Goal: Task Accomplishment & Management: Use online tool/utility

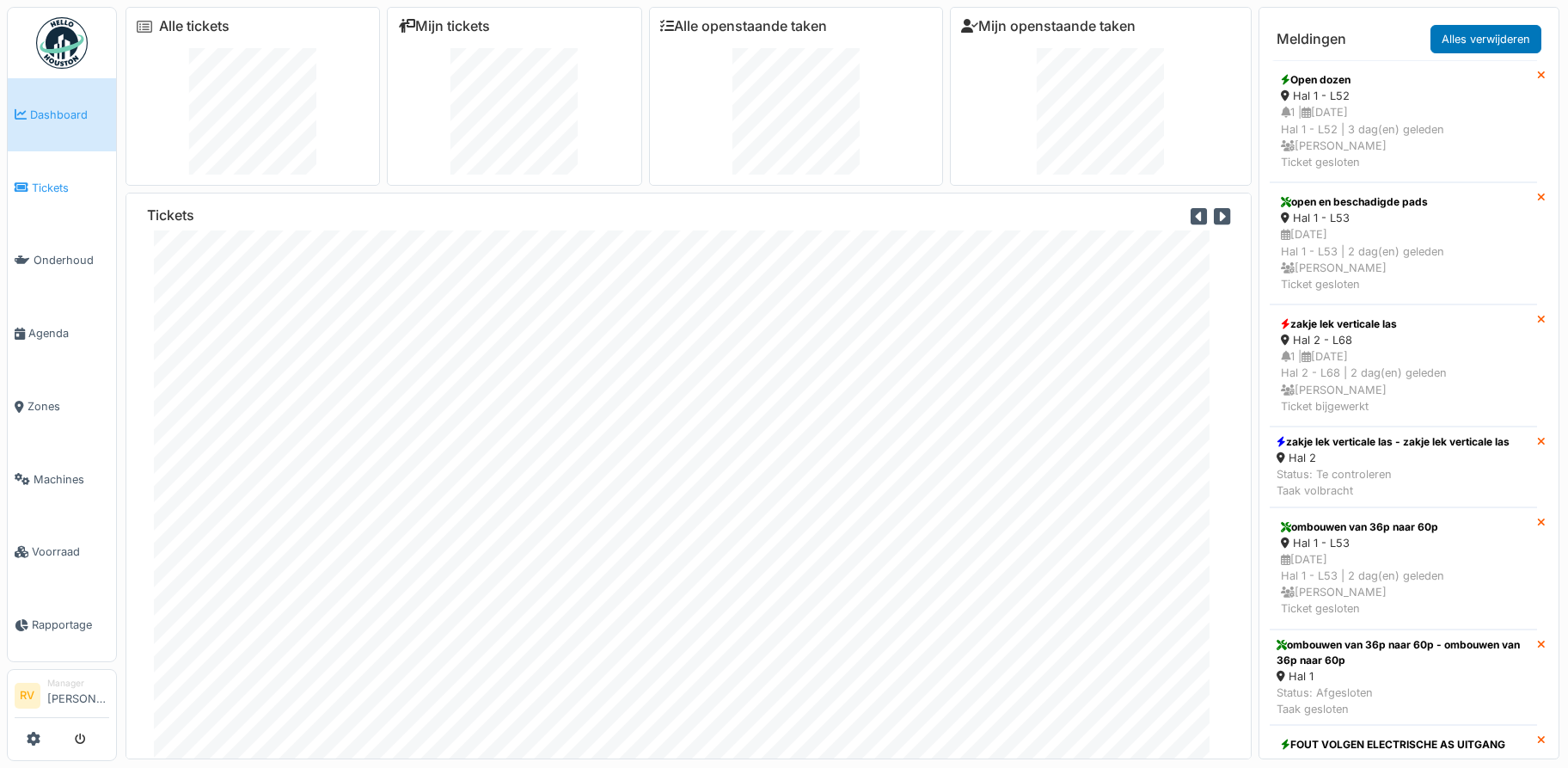
click at [43, 197] on link "Tickets" at bounding box center [62, 187] width 108 height 73
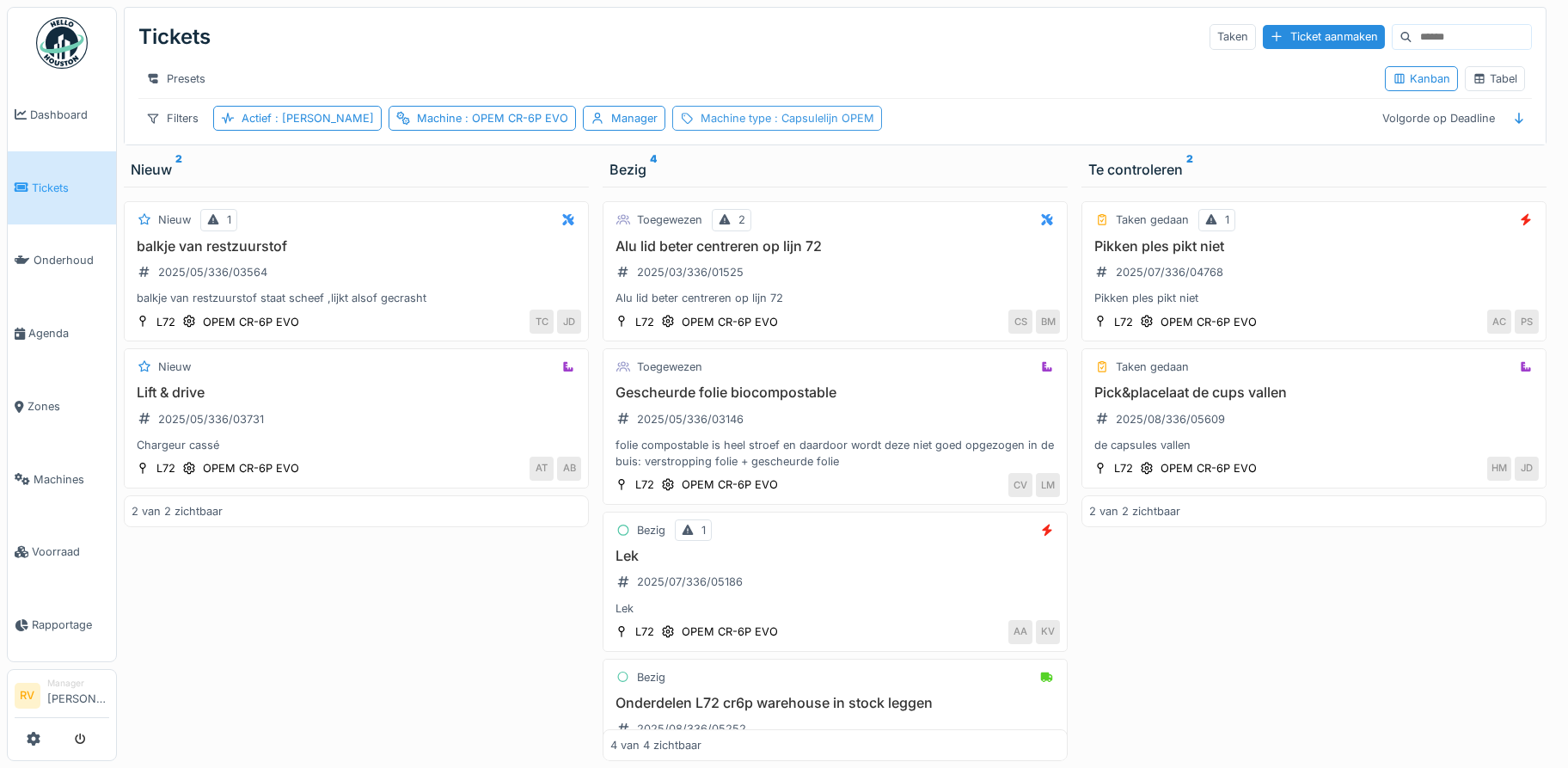
click at [771, 125] on span ": Capsulelijn OPEM" at bounding box center [822, 118] width 103 height 13
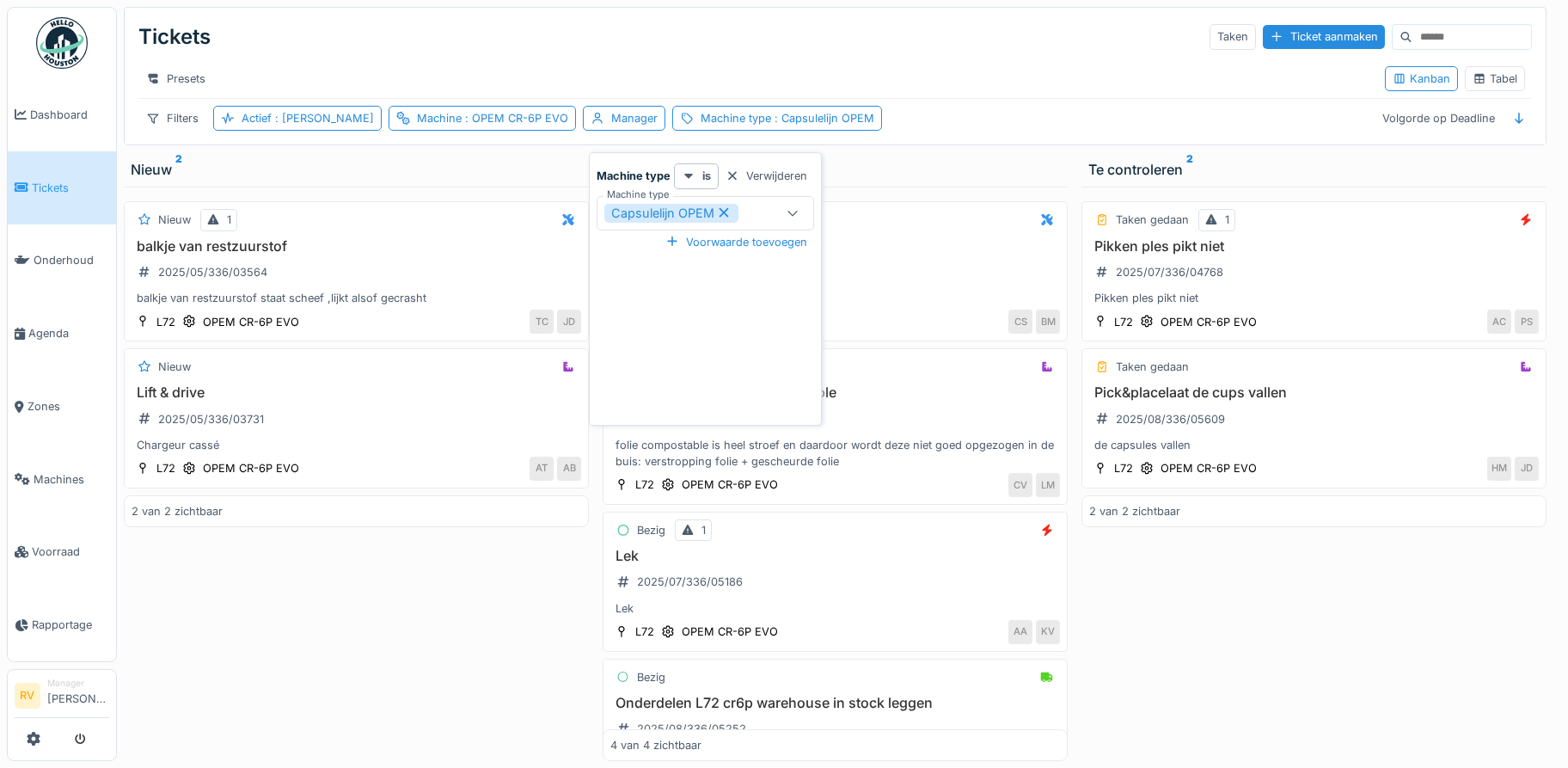
click at [724, 216] on icon at bounding box center [724, 212] width 15 height 12
click at [777, 217] on div at bounding box center [792, 213] width 41 height 33
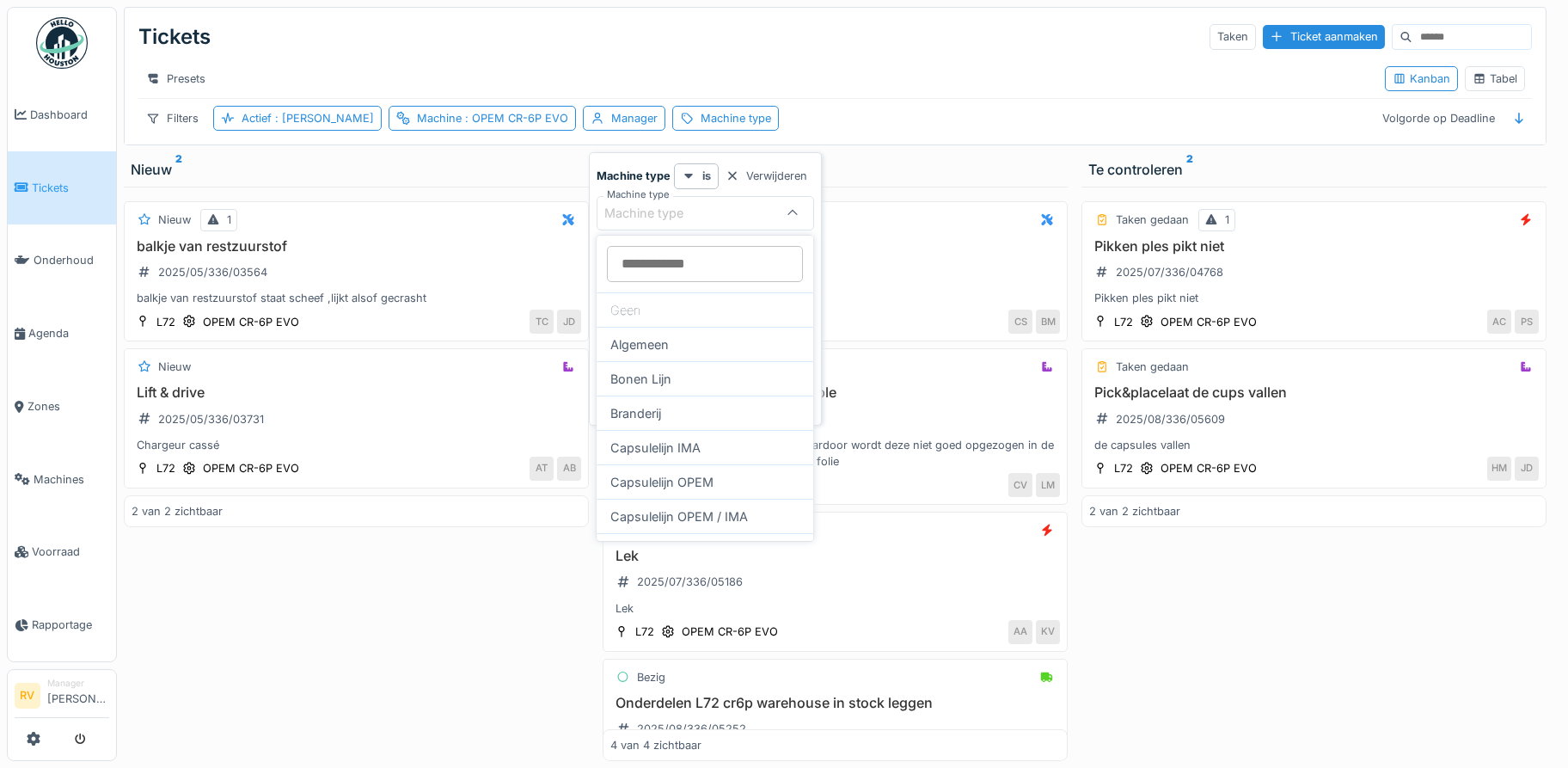
click at [665, 265] on type_QxNzc "Machine type" at bounding box center [705, 264] width 196 height 36
drag, startPoint x: 620, startPoint y: 265, endPoint x: 678, endPoint y: 263, distance: 58.0
click at [678, 263] on type_QxNzc "***" at bounding box center [705, 264] width 196 height 36
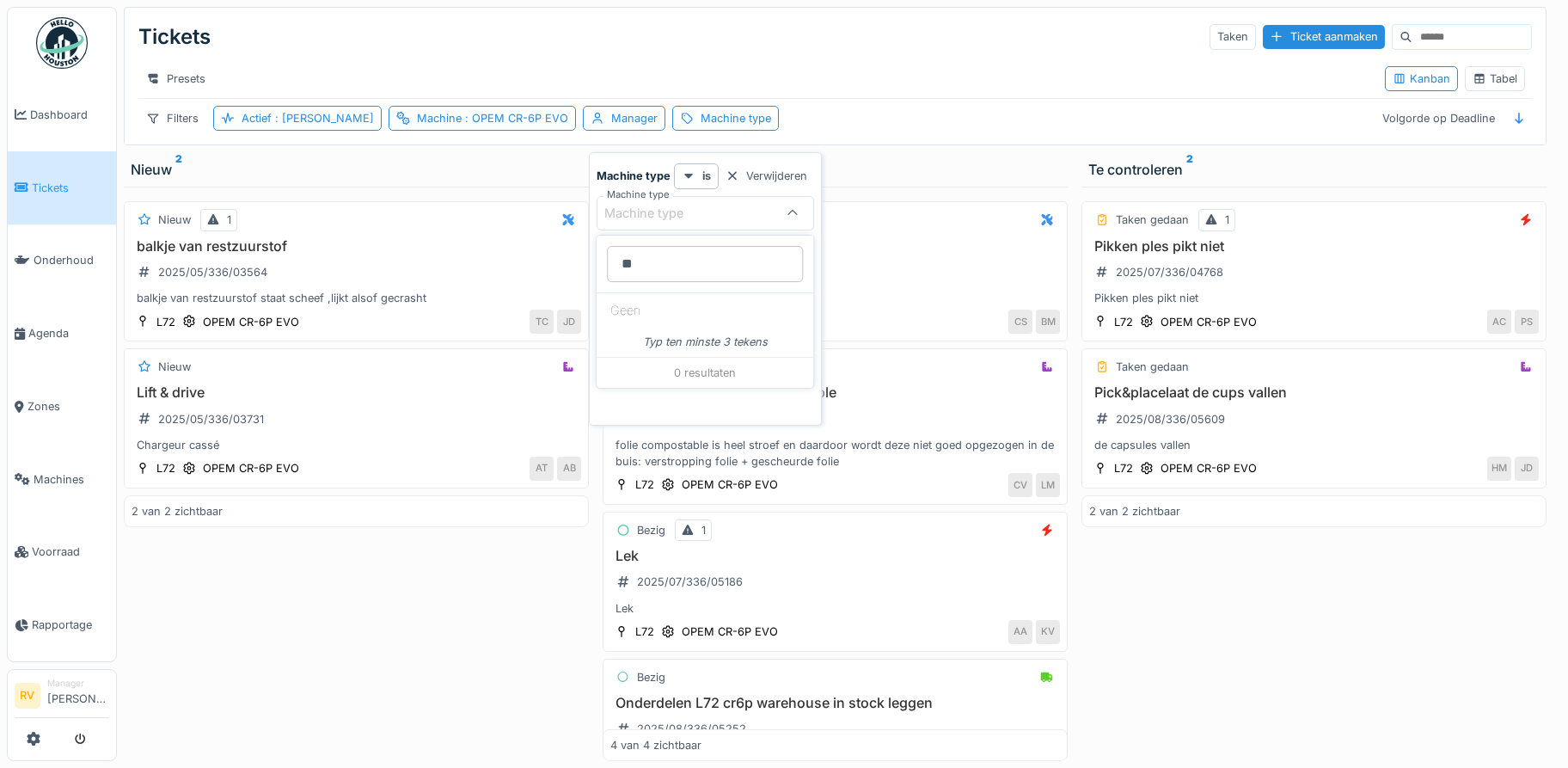
type type_QxNzc "*"
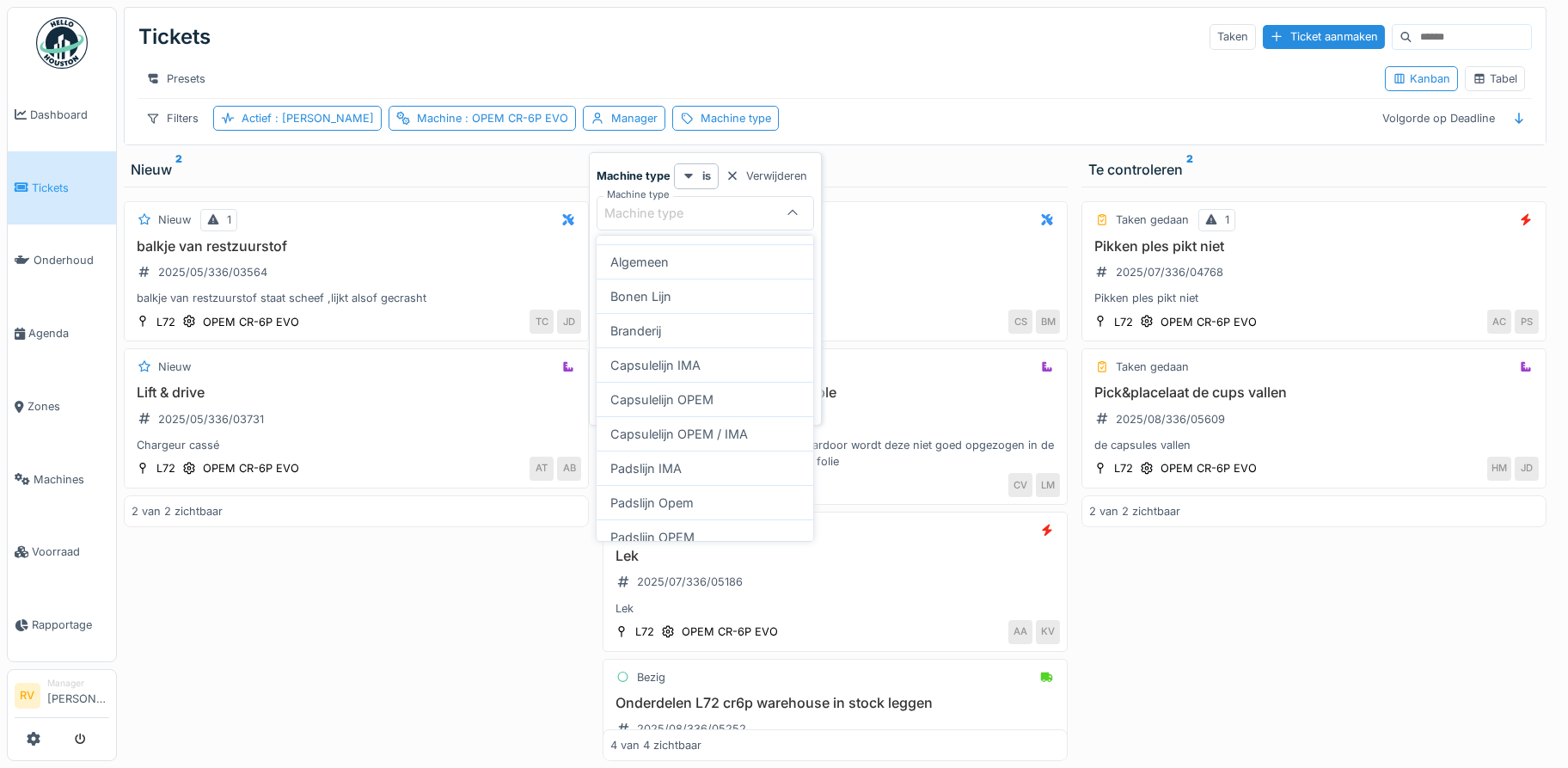
scroll to position [95, 0]
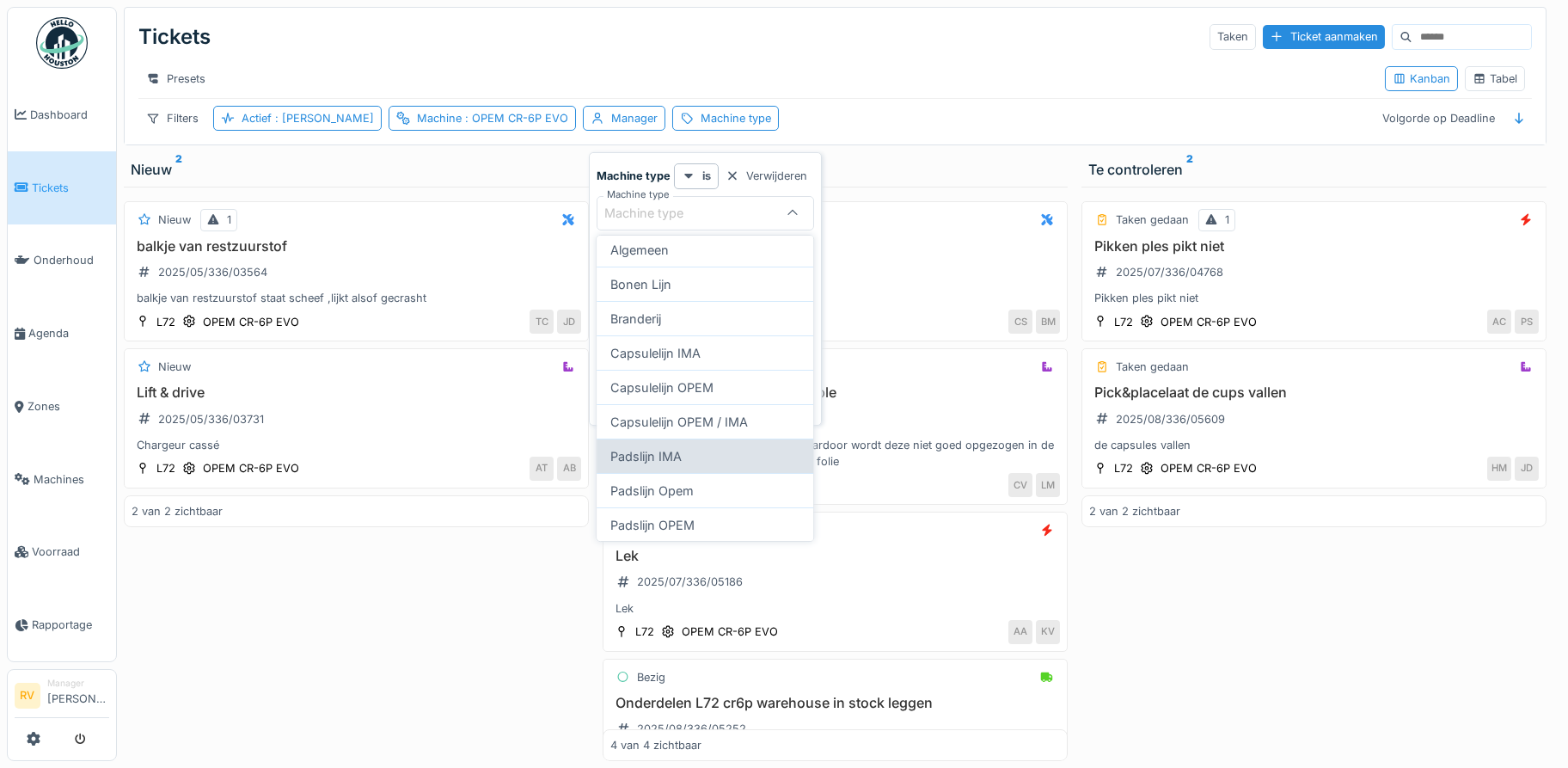
click at [641, 461] on div "Padslijn IMA" at bounding box center [705, 456] width 216 height 35
type input "****"
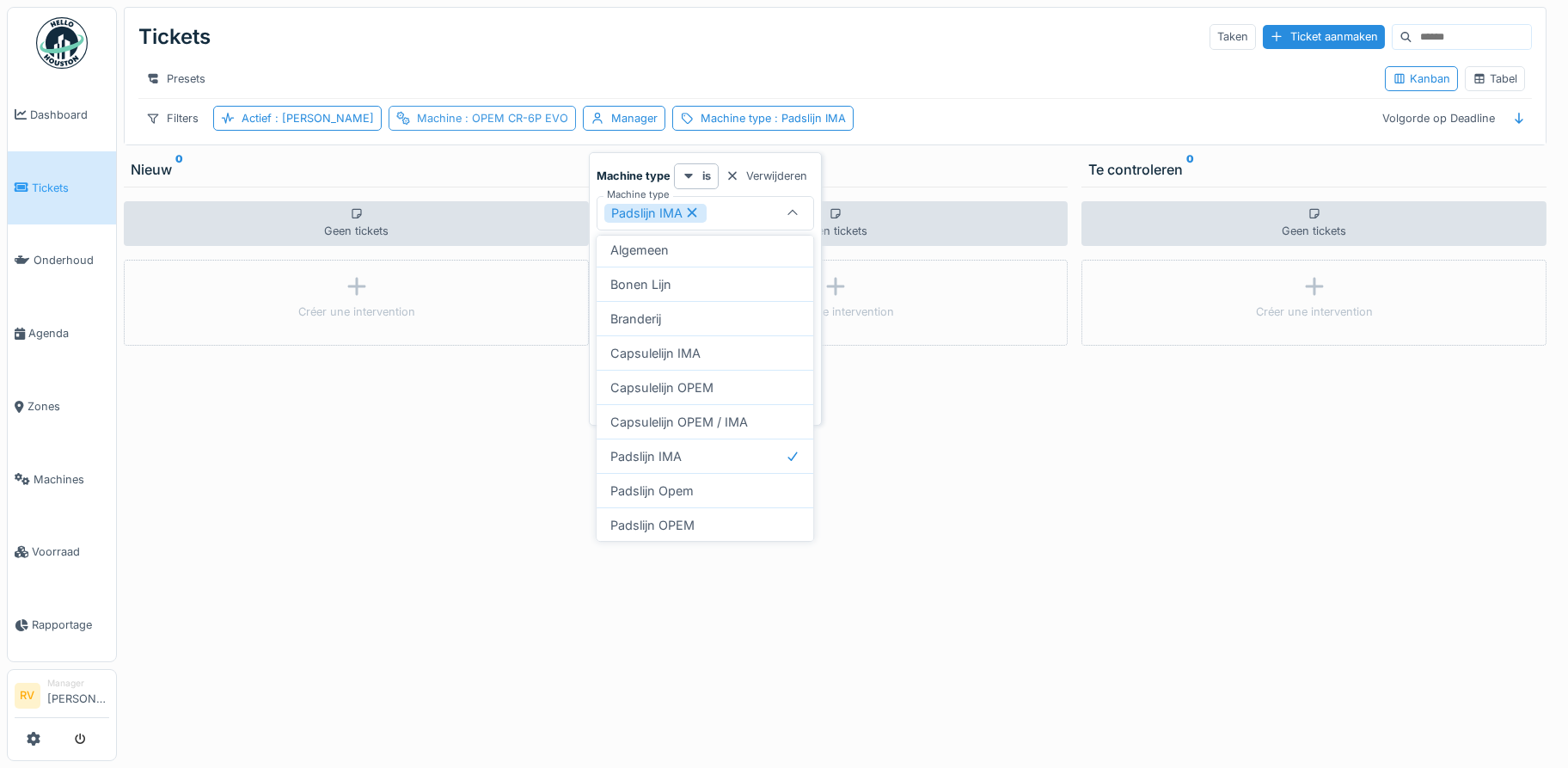
click at [462, 125] on span ": OPEM CR-6P EVO" at bounding box center [515, 118] width 106 height 13
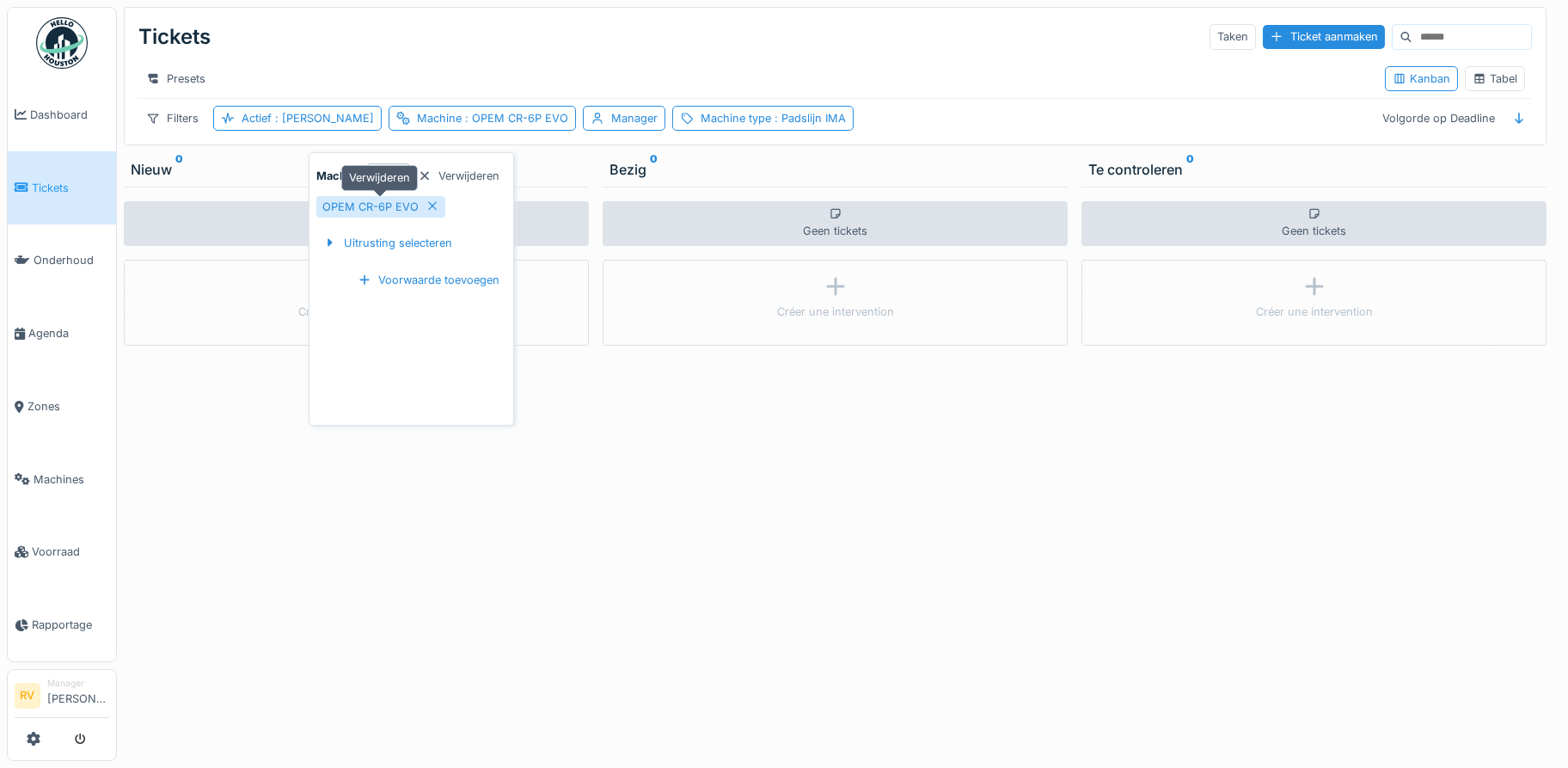
click at [429, 205] on icon at bounding box center [432, 206] width 8 height 8
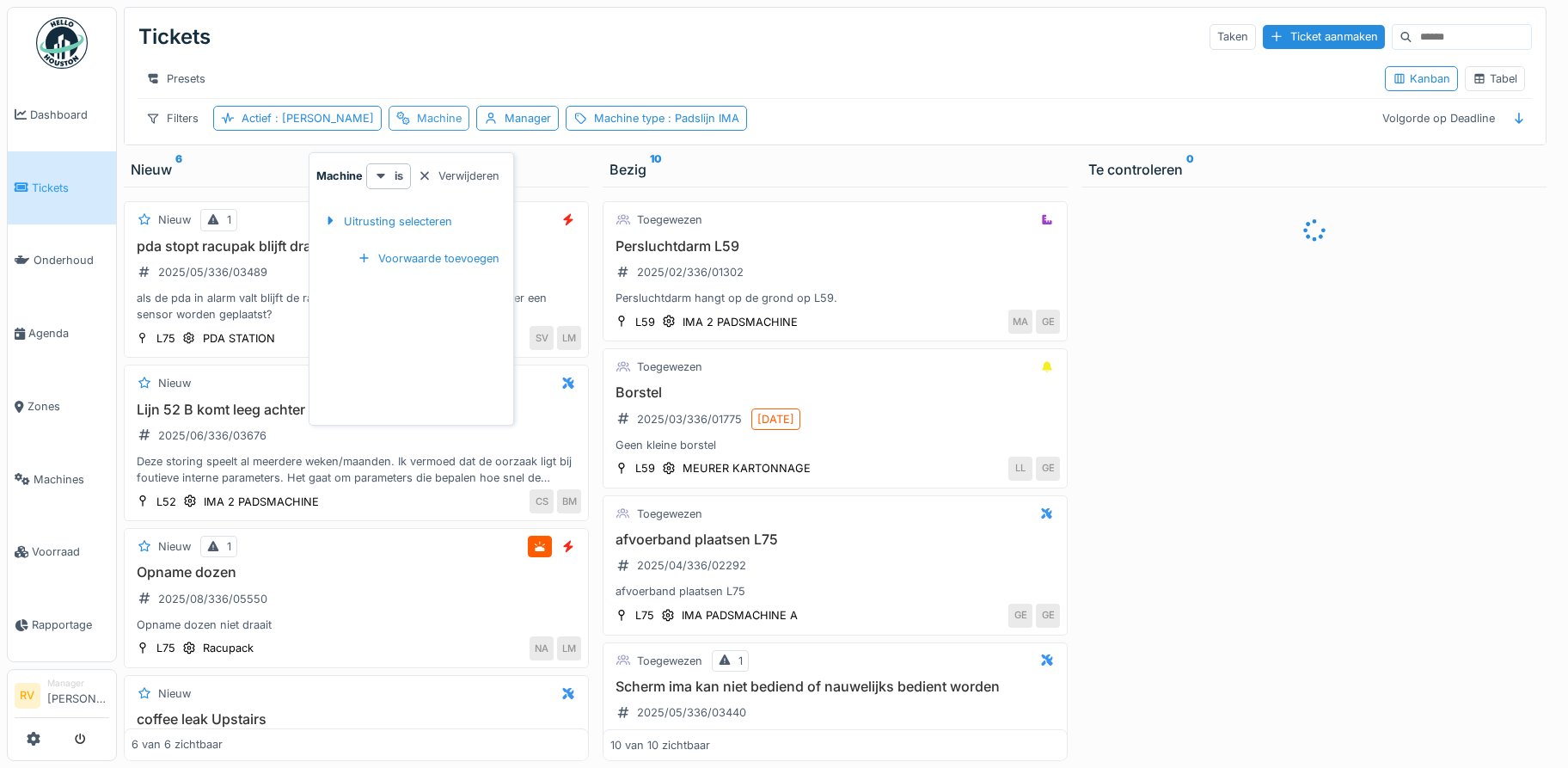
click at [417, 124] on div "Machine" at bounding box center [439, 118] width 45 height 16
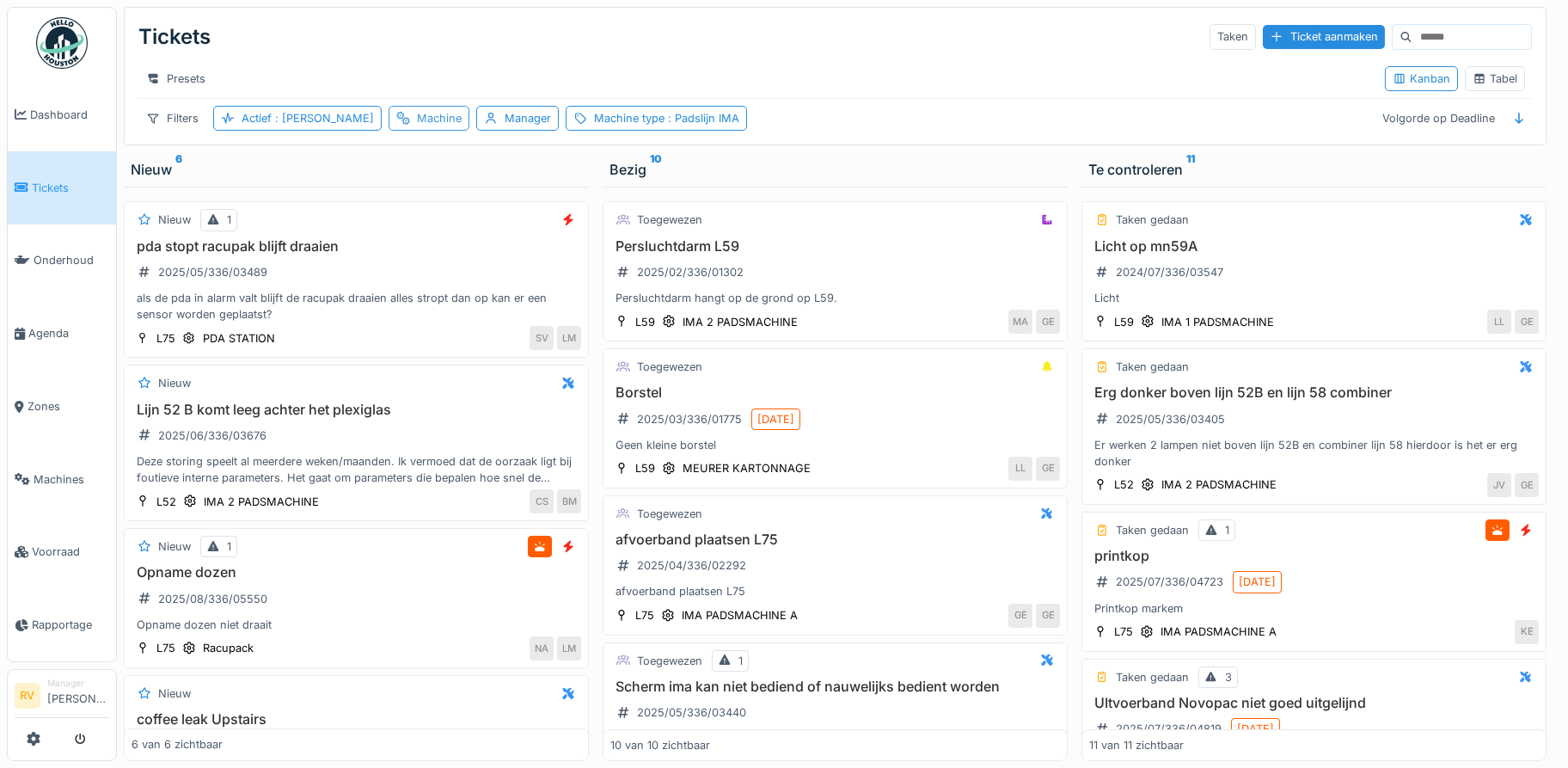
click at [417, 126] on div "Machine" at bounding box center [439, 118] width 45 height 16
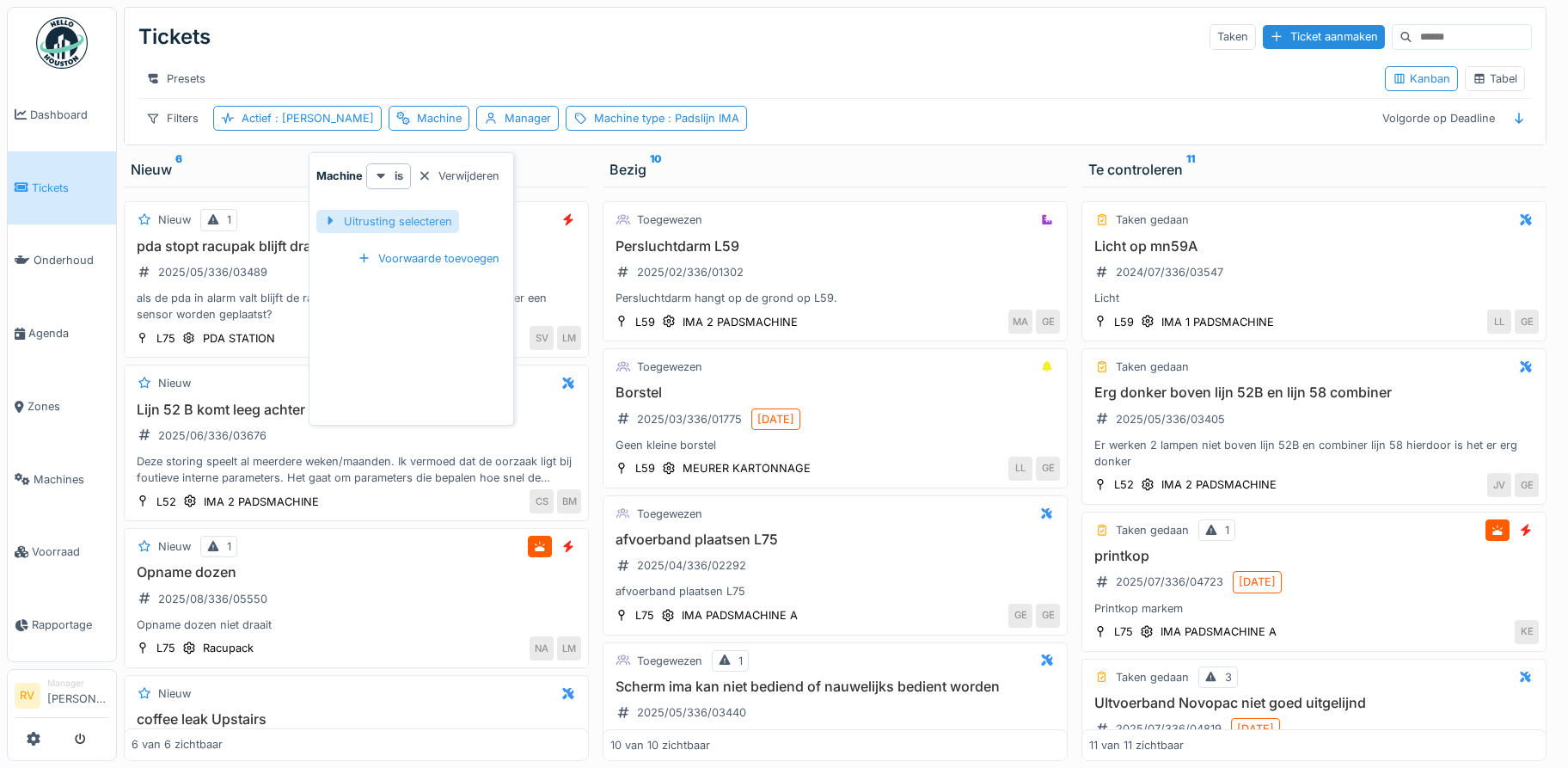
click at [378, 227] on div "Uitrusting selecteren" at bounding box center [387, 222] width 143 height 24
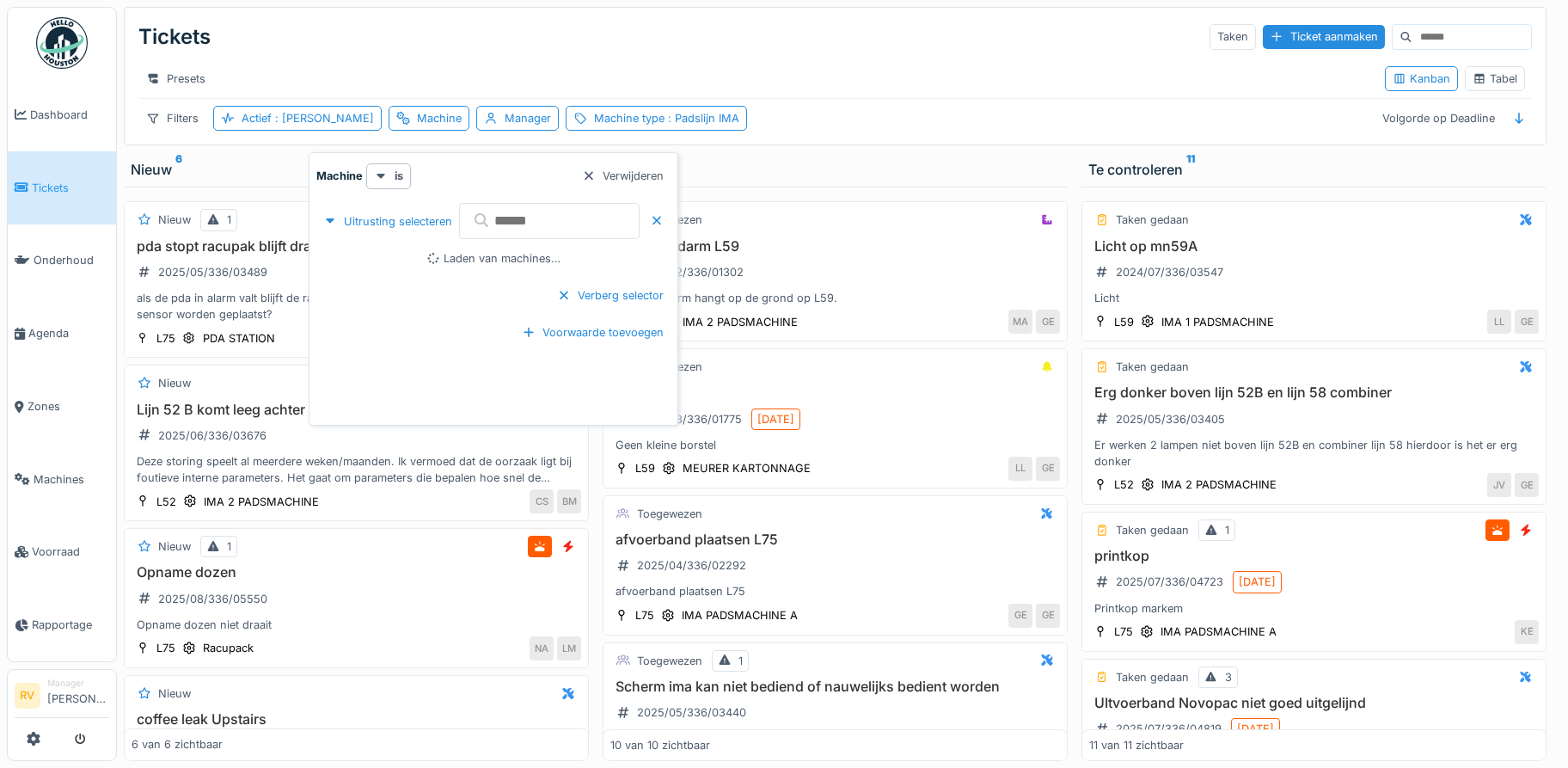
click at [543, 216] on input "text" at bounding box center [549, 221] width 181 height 36
type input "*"
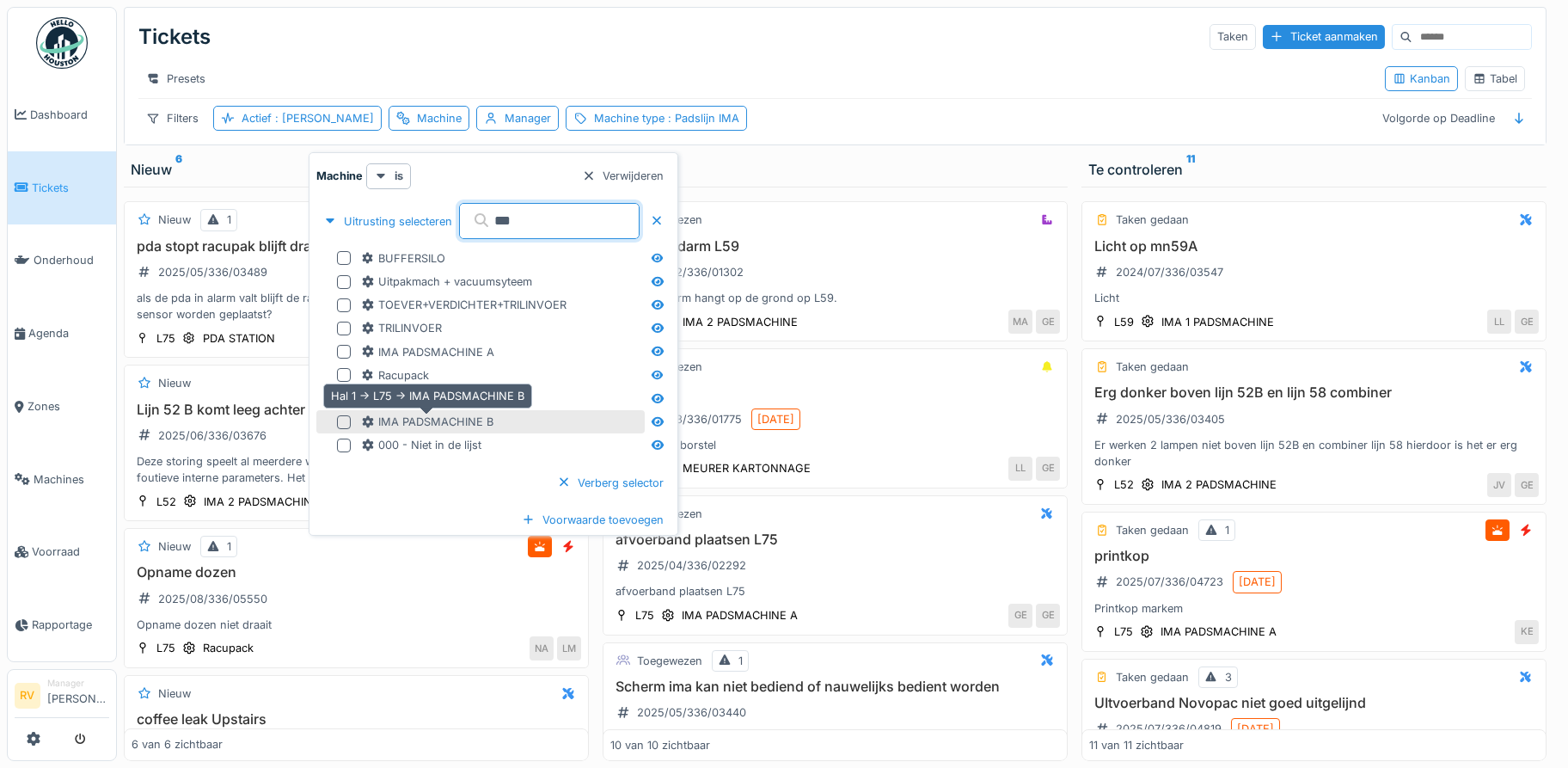
type input "***"
click at [446, 419] on div "IMA PADSMACHINE B" at bounding box center [427, 422] width 133 height 16
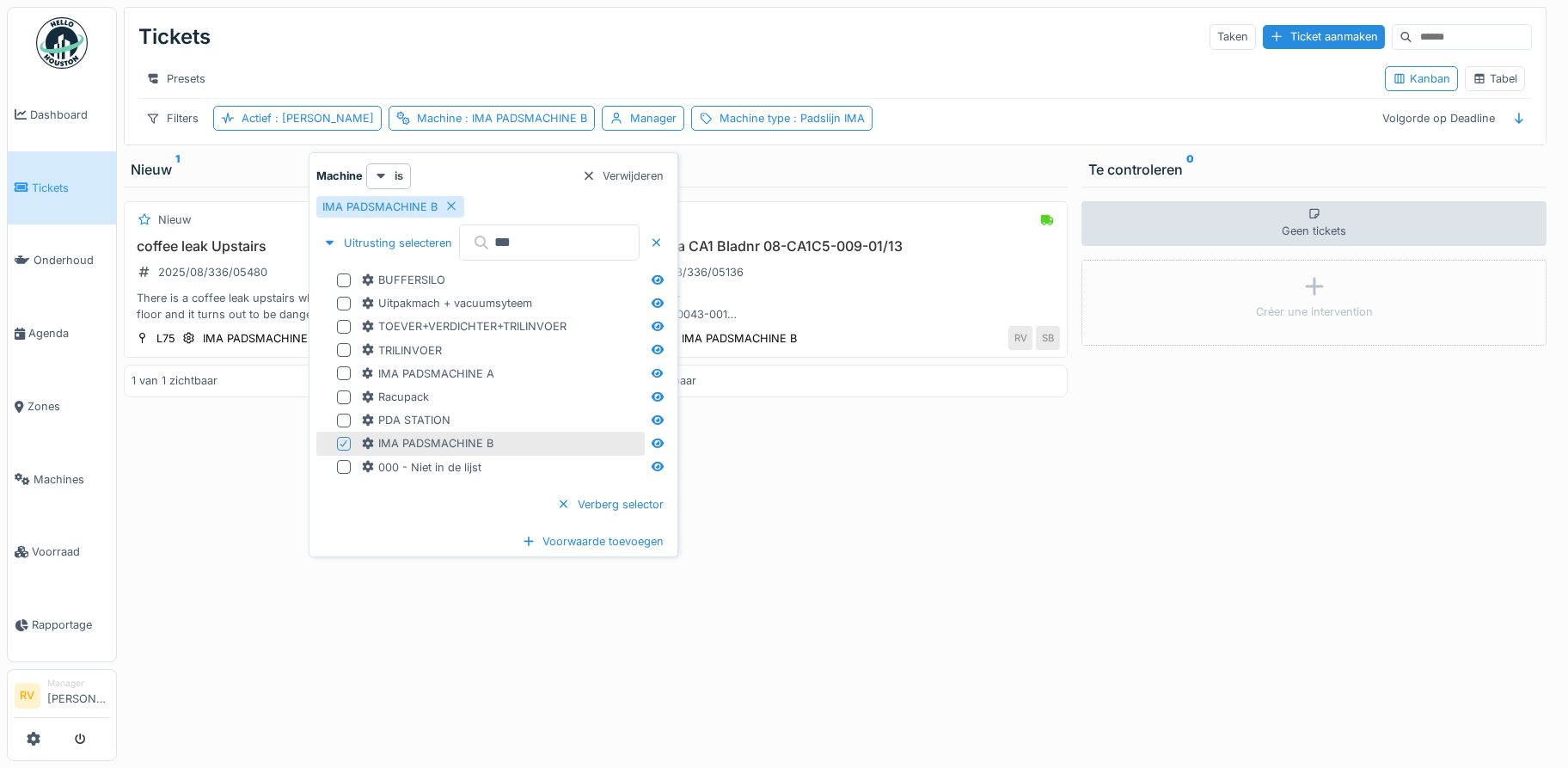
click at [886, 570] on div "Bezig offerte Ima CA1 Bladnr 08-CA1C5-009-01/13 2025/08/336/05136 Offerte voor …" at bounding box center [835, 474] width 465 height 575
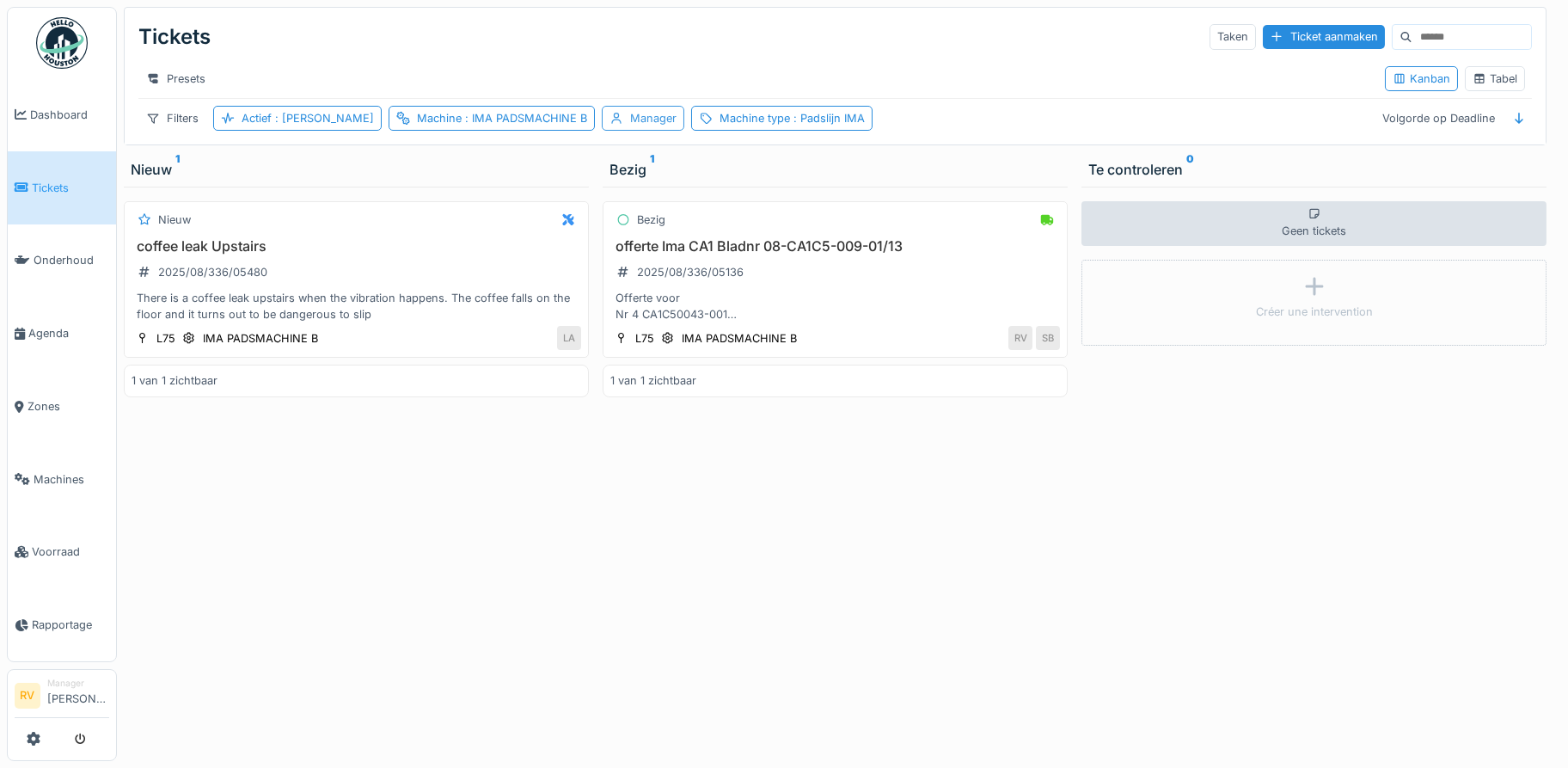
click at [630, 126] on div "Manager" at bounding box center [653, 118] width 46 height 16
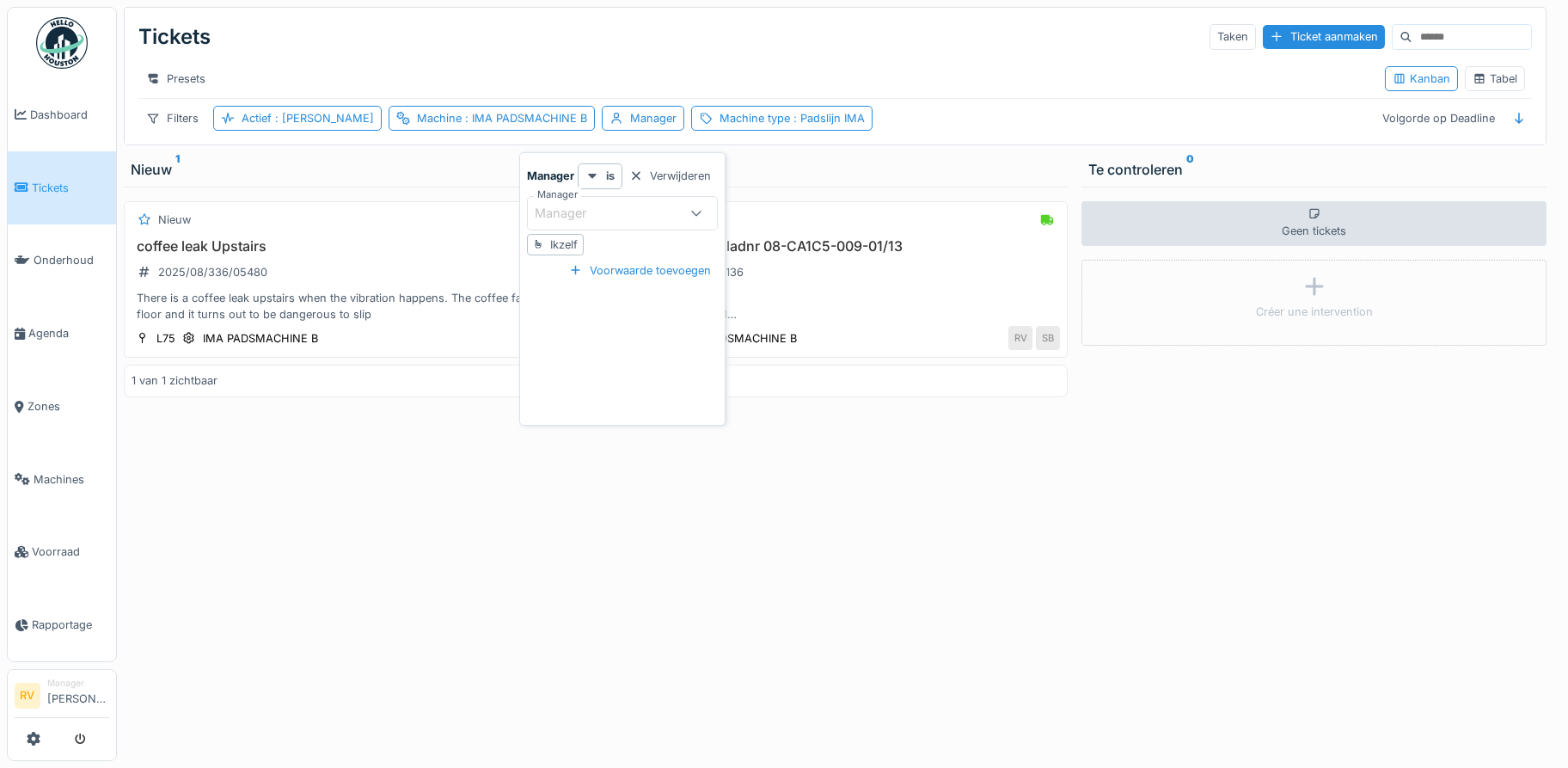
click at [618, 212] on div "Manager" at bounding box center [607, 213] width 145 height 19
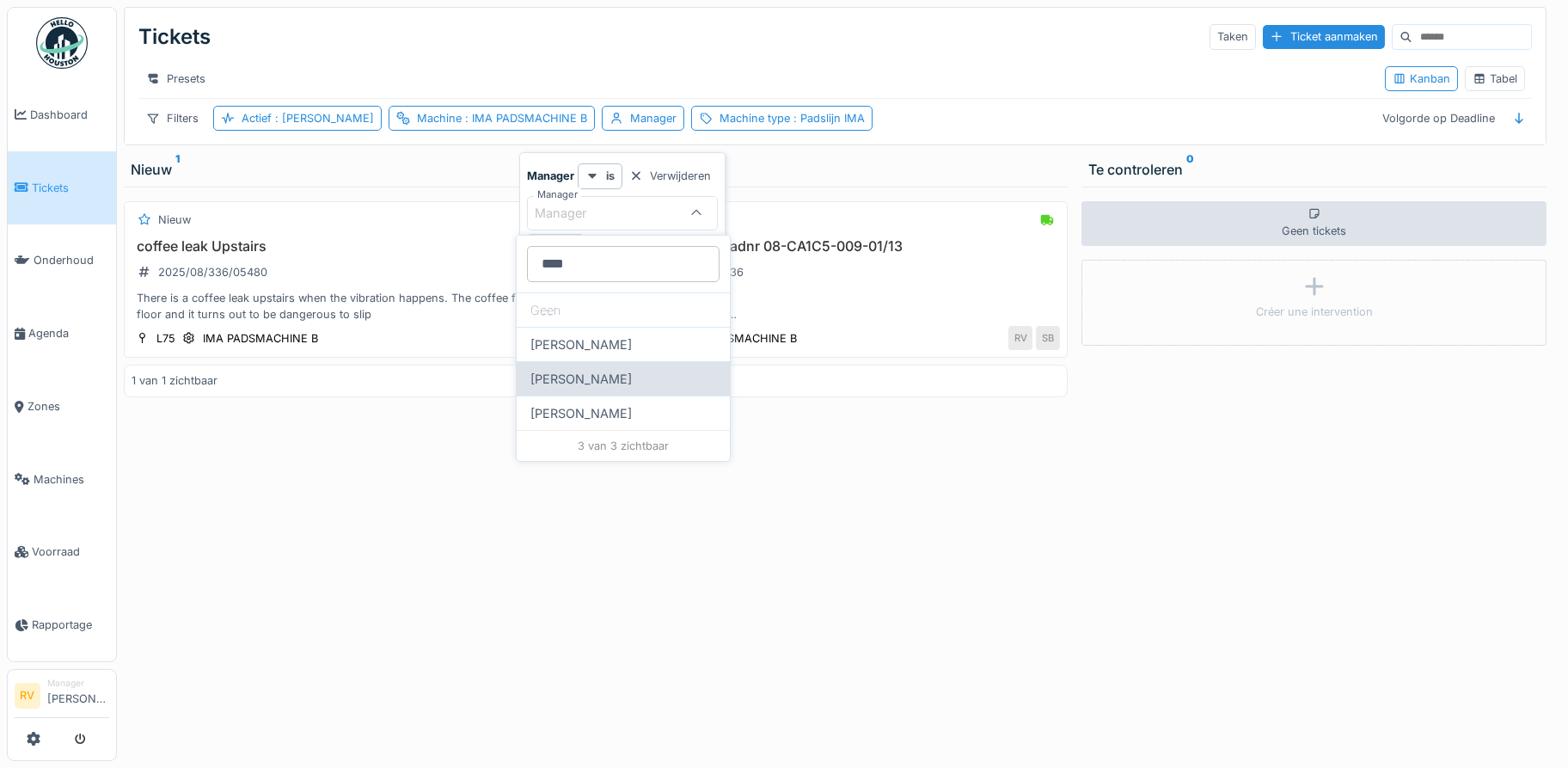
type input "****"
click at [583, 372] on div "[PERSON_NAME]" at bounding box center [623, 379] width 213 height 35
type input "****"
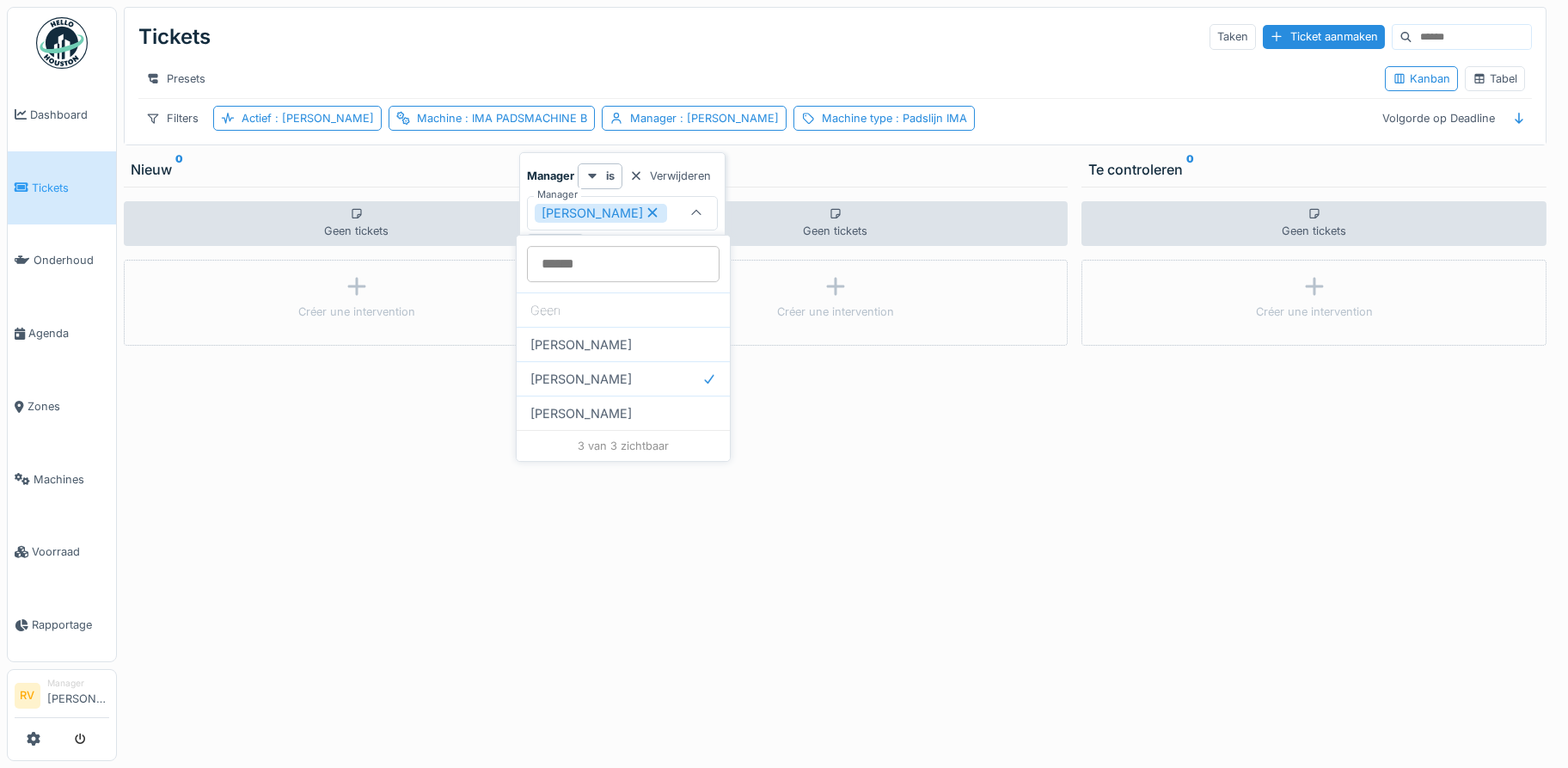
click at [645, 210] on icon at bounding box center [652, 212] width 15 height 12
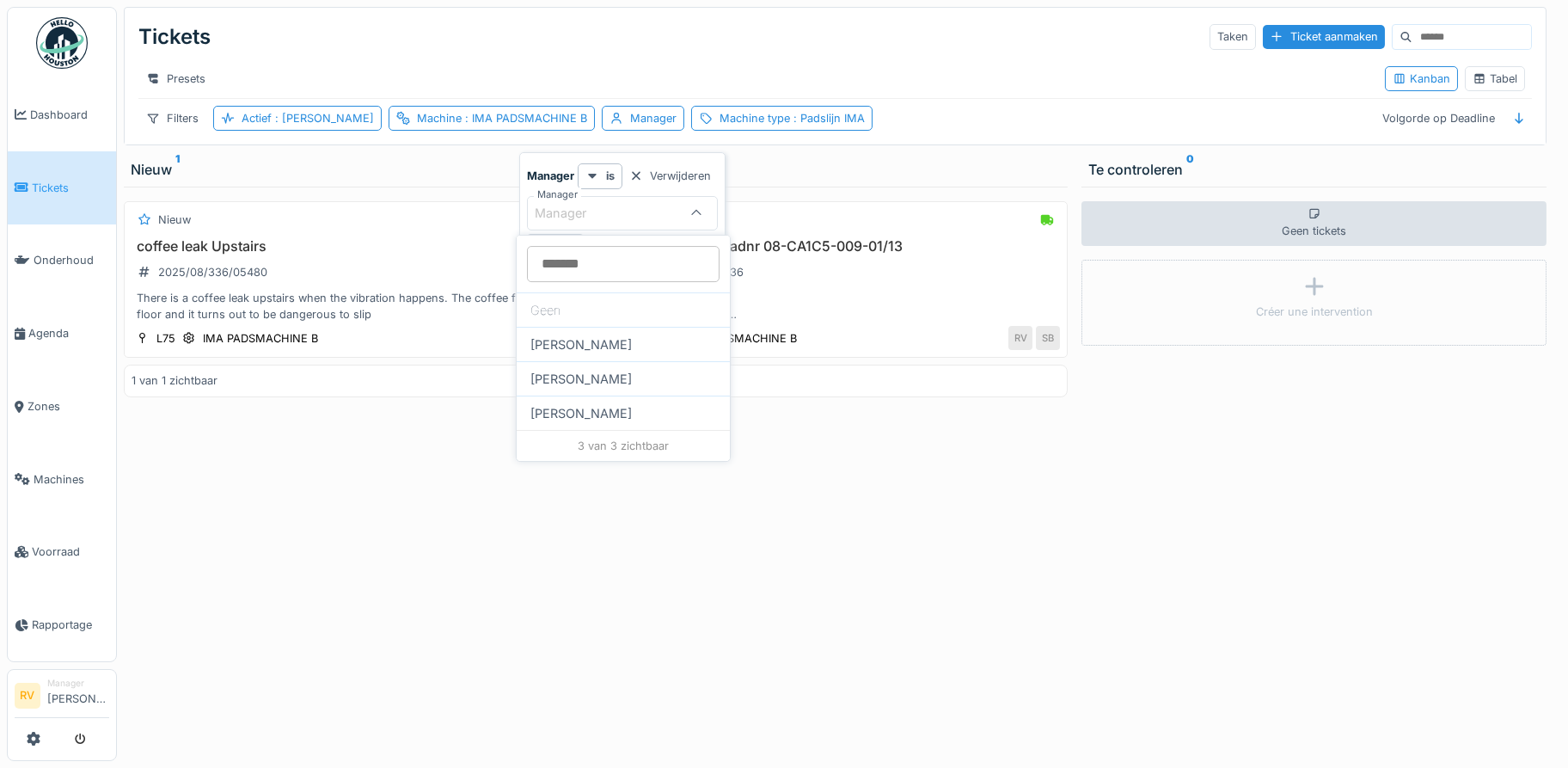
click at [585, 537] on div "Nieuw 1 Nieuw coffee leak Upstairs 2025/08/336/05480 There is a coffee leak ups…" at bounding box center [357, 460] width 479 height 616
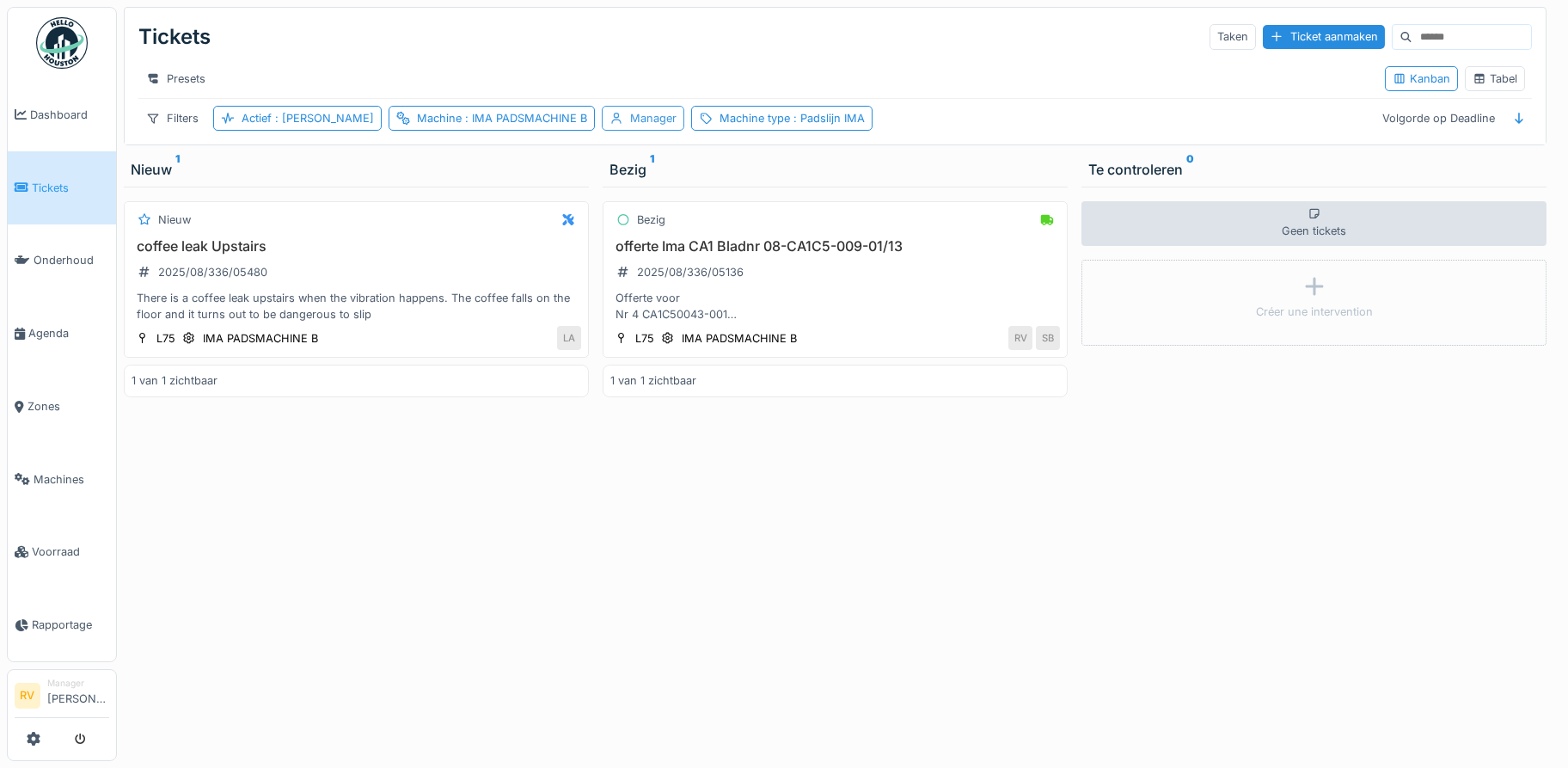
click at [630, 126] on div "Manager" at bounding box center [653, 118] width 46 height 16
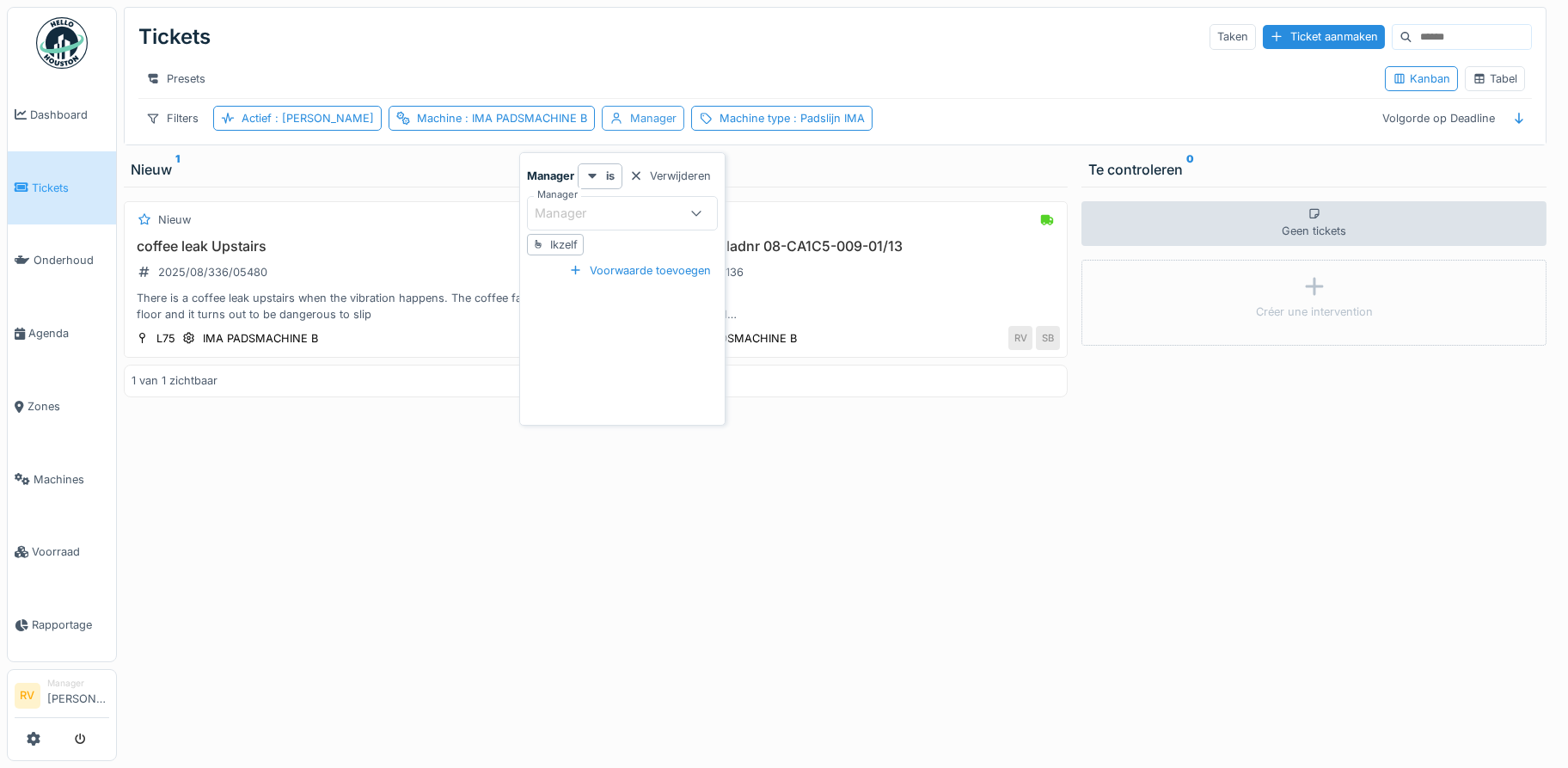
click at [630, 126] on div "Manager" at bounding box center [653, 118] width 46 height 16
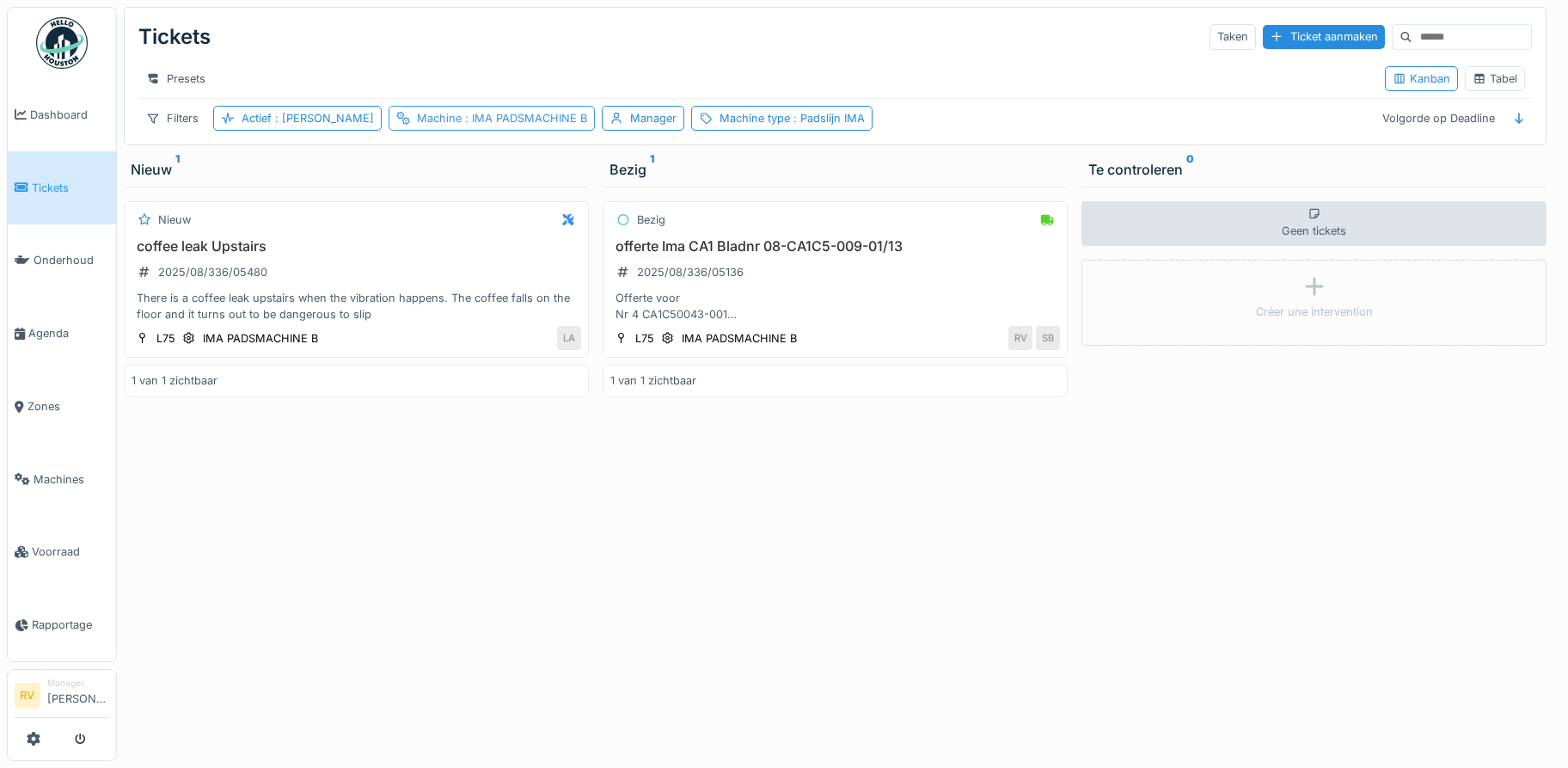
click at [462, 125] on span ": IMA PADSMACHINE B" at bounding box center [525, 118] width 126 height 13
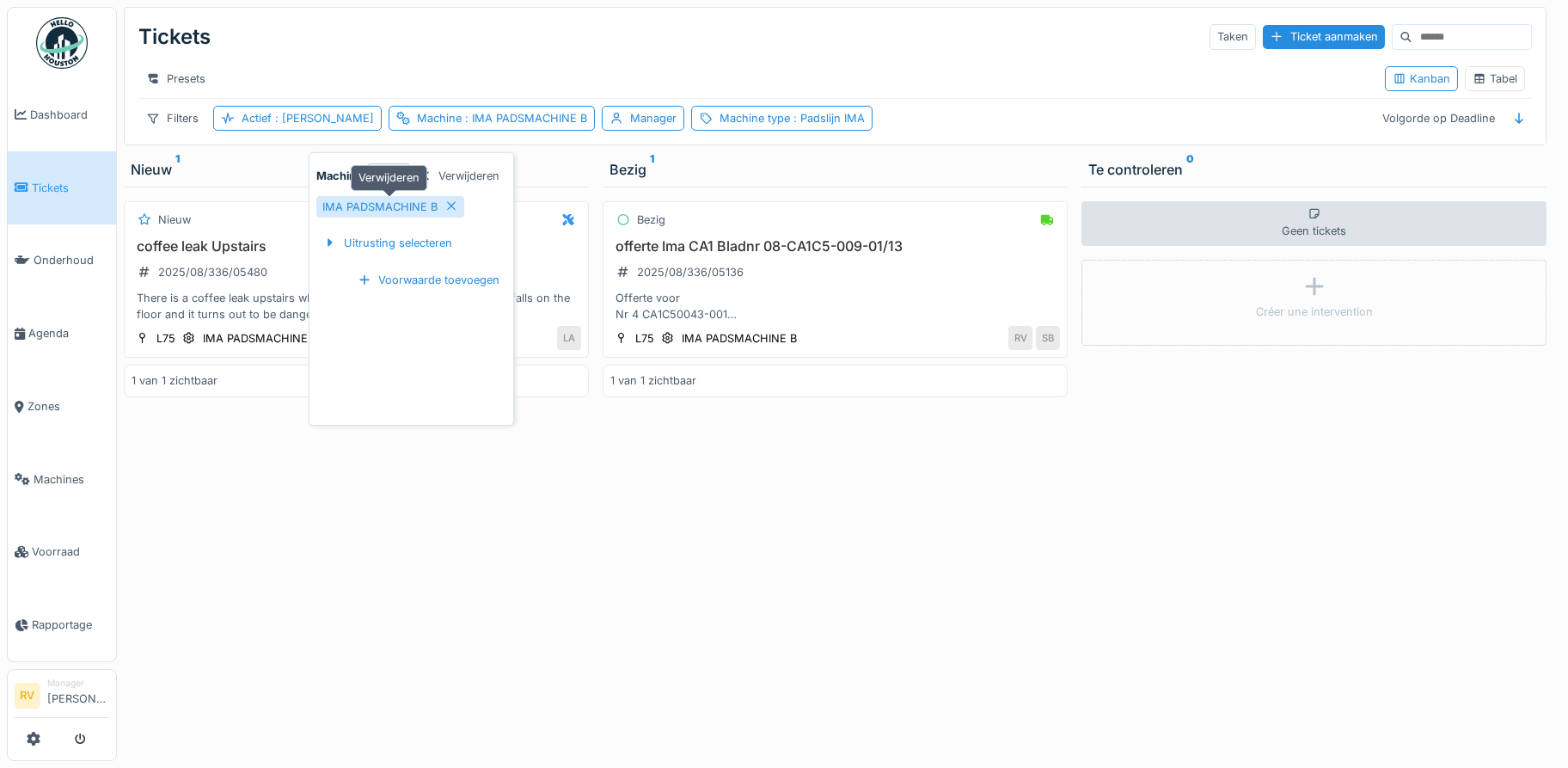
click at [445, 205] on icon at bounding box center [451, 206] width 14 height 11
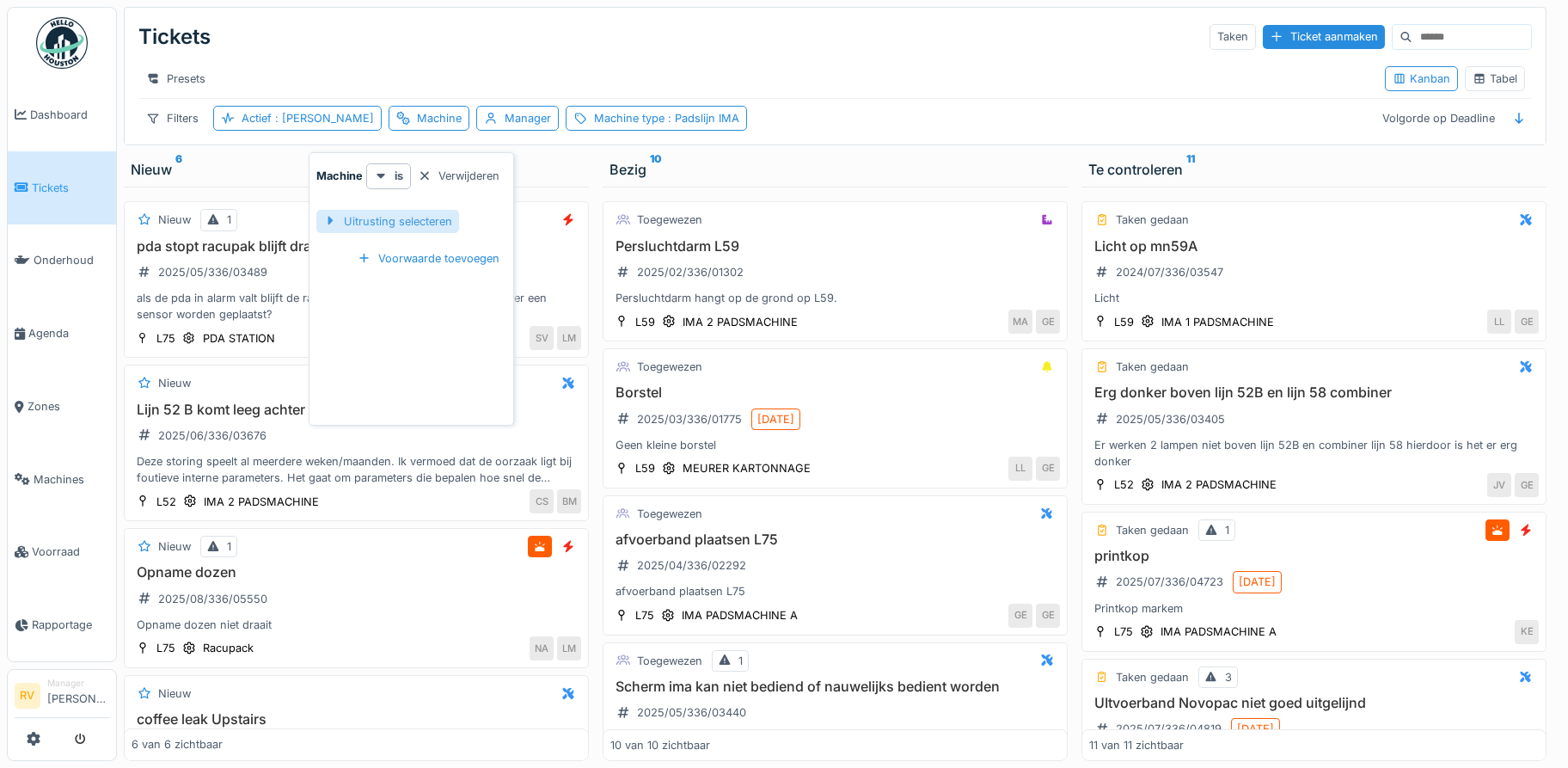
click at [393, 220] on div "Uitrusting selecteren" at bounding box center [387, 222] width 143 height 24
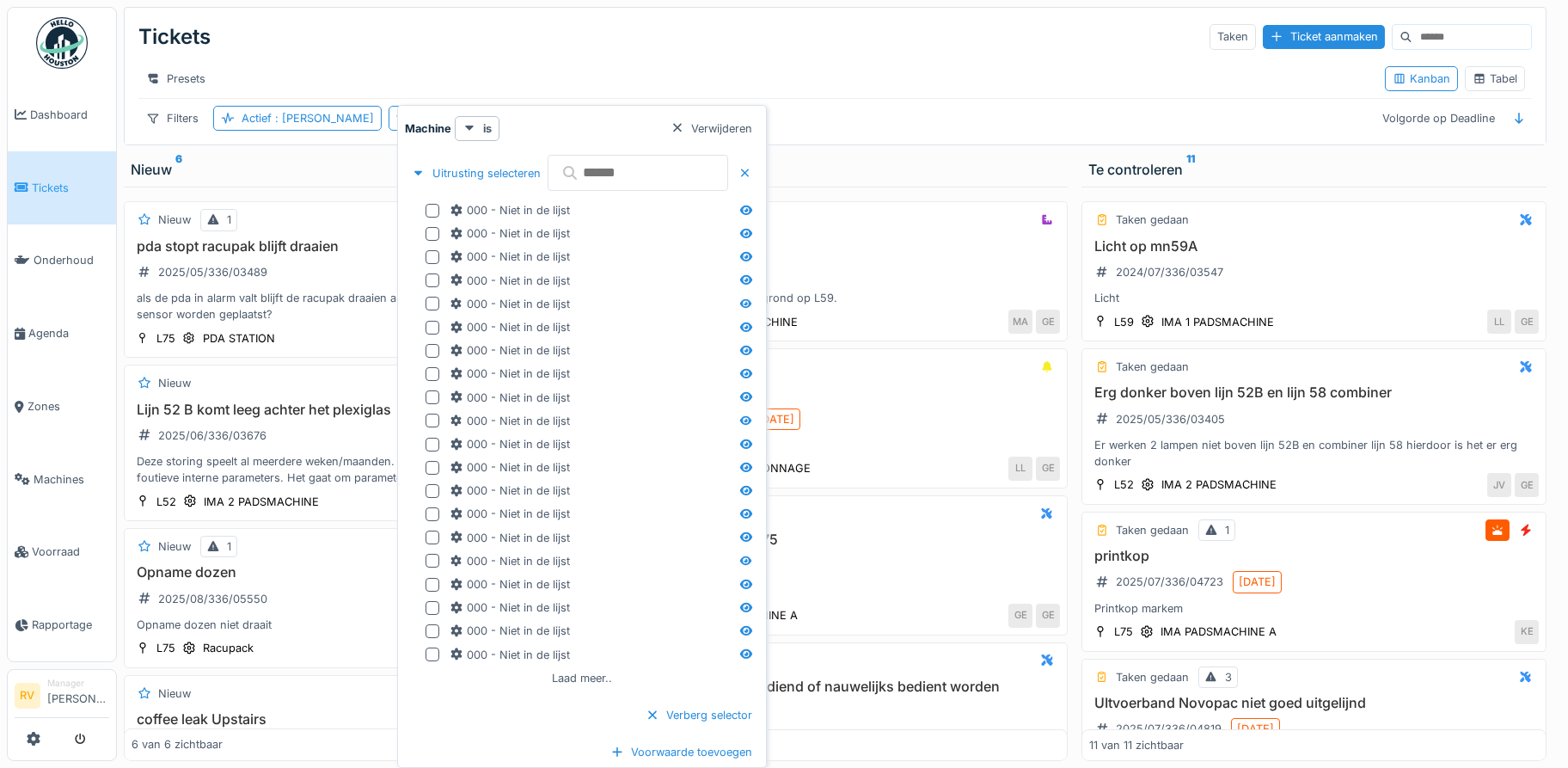
click at [617, 176] on input "text" at bounding box center [638, 173] width 181 height 36
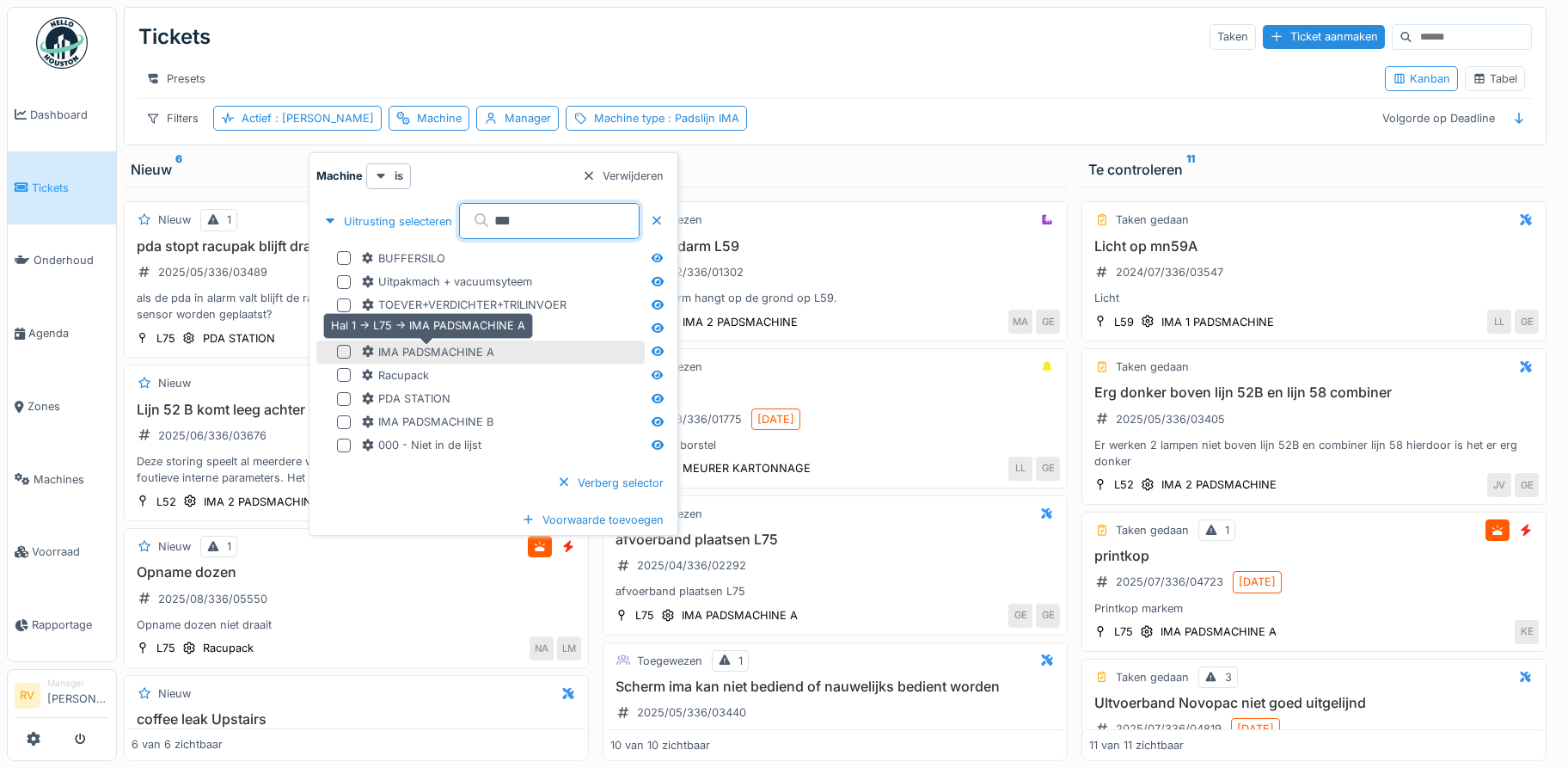
type input "***"
click at [438, 351] on div "IMA PADSMACHINE A" at bounding box center [427, 352] width 134 height 16
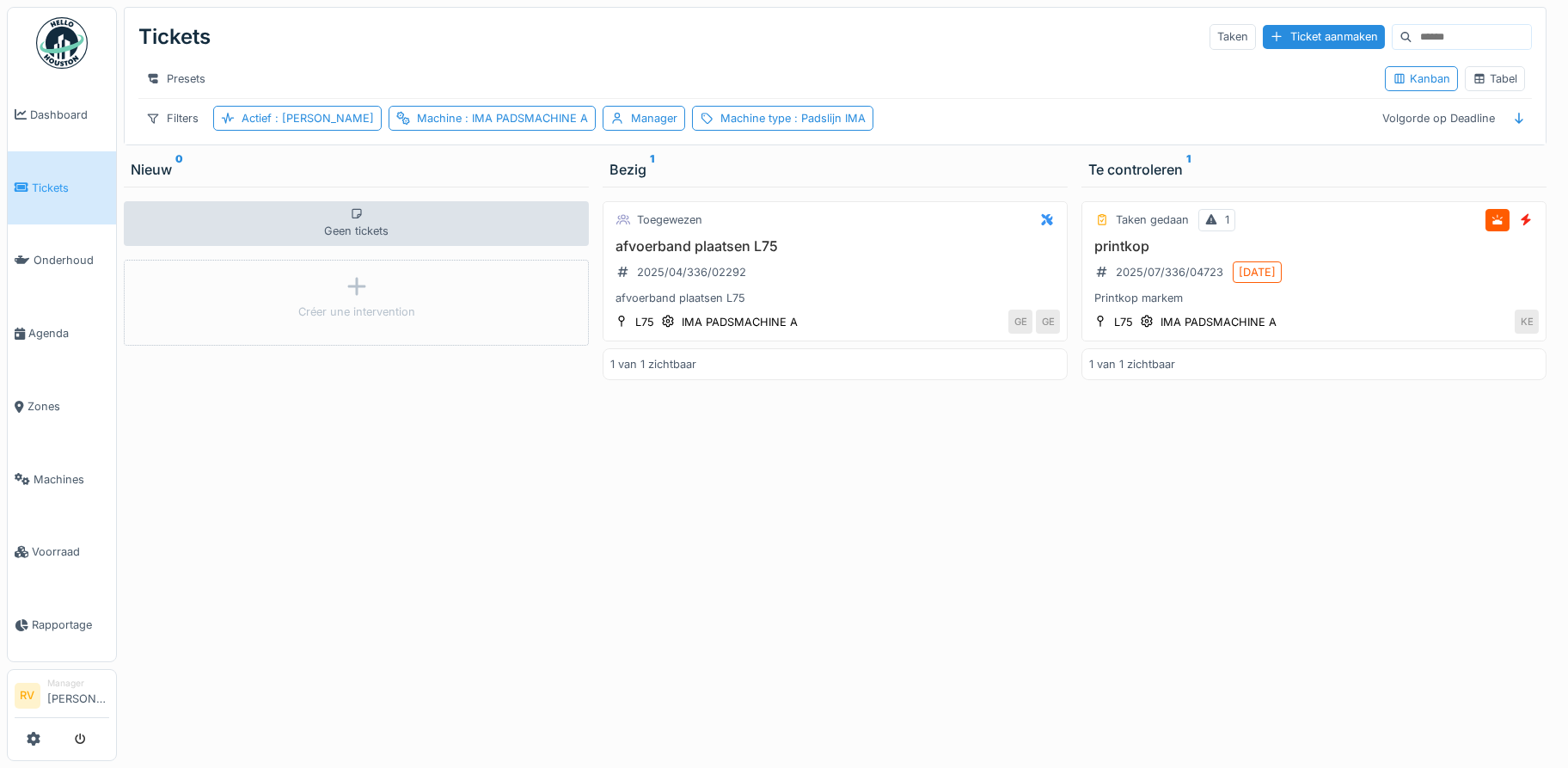
click at [826, 627] on div "Toegewezen afvoerband plaatsen L75 2025/04/336/02292 afvoerband plaatsen L75 L7…" at bounding box center [835, 474] width 465 height 575
